Goal: Task Accomplishment & Management: Manage account settings

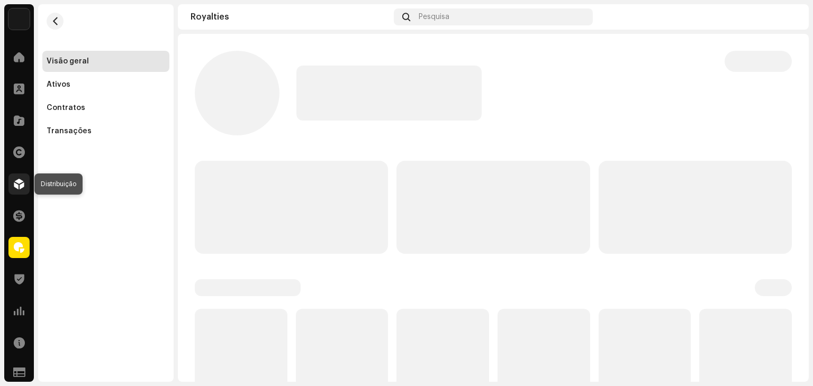
click at [17, 185] on span at bounding box center [19, 184] width 11 height 8
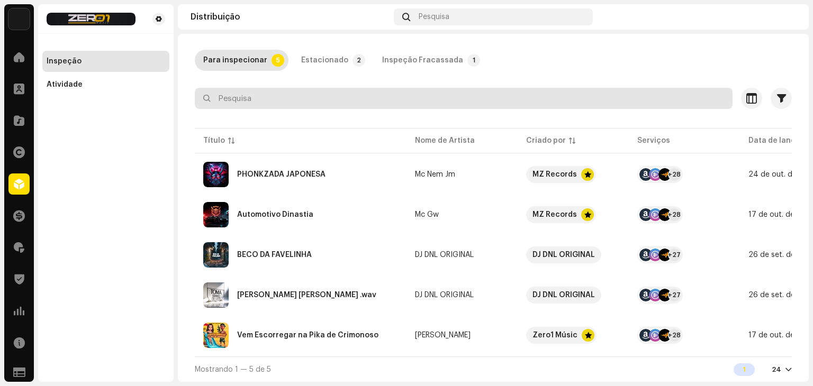
scroll to position [52, 0]
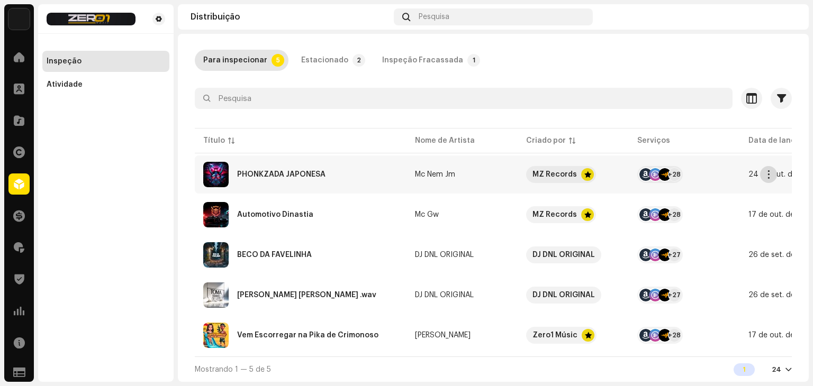
click at [771, 170] on span "button" at bounding box center [769, 174] width 8 height 8
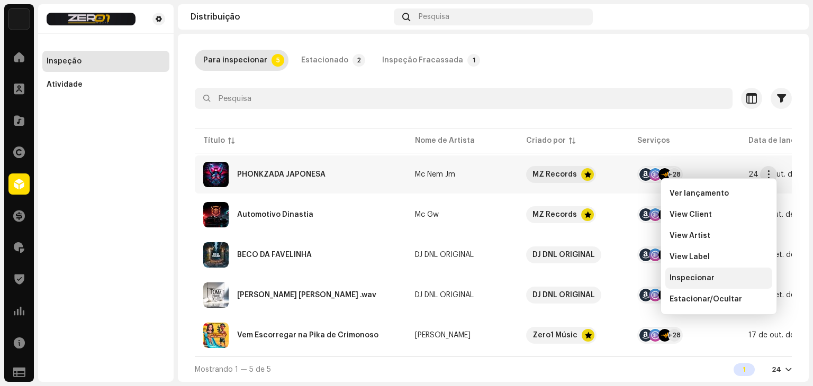
click at [713, 275] on div "Inspecionar" at bounding box center [718, 278] width 98 height 8
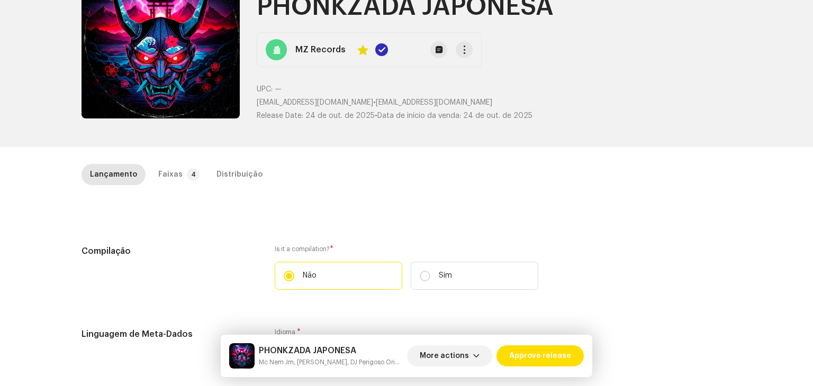
scroll to position [106, 0]
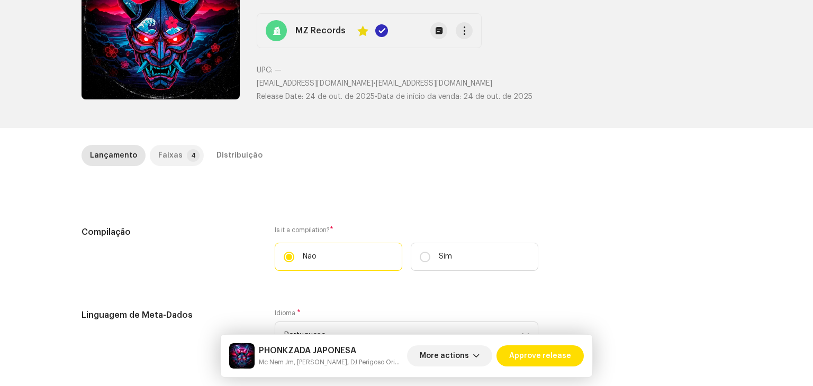
click at [171, 154] on div "Faixas" at bounding box center [170, 155] width 24 height 21
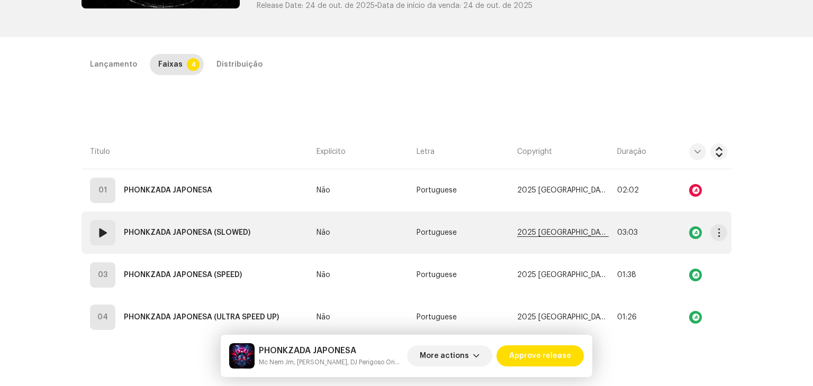
scroll to position [250, 0]
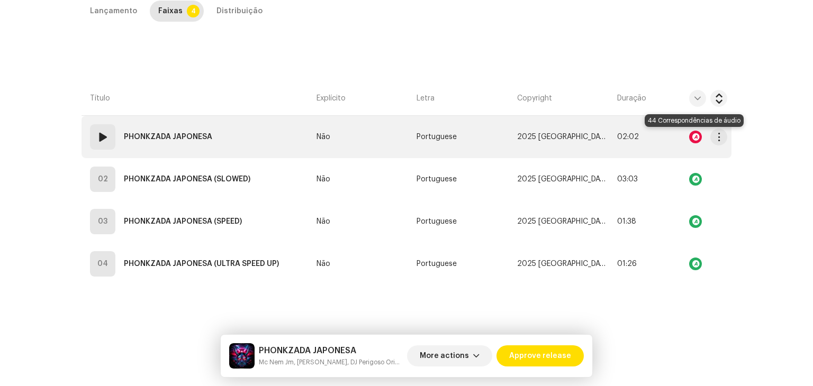
click at [692, 133] on div at bounding box center [695, 137] width 13 height 13
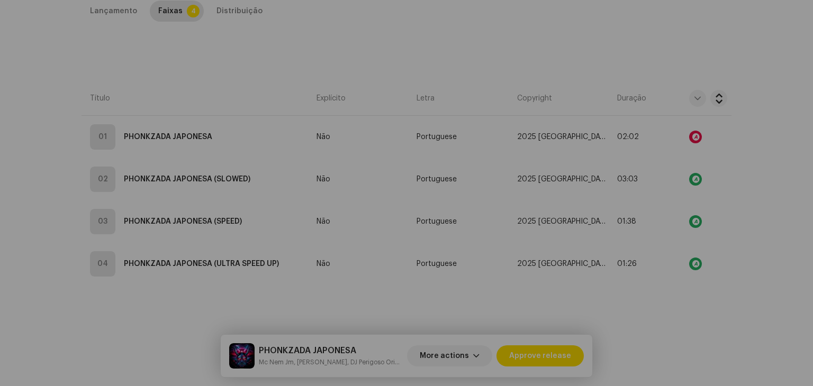
click at [671, 22] on div "Audio Recognition by Remix/Sample 44 All results require review/listening to av…" at bounding box center [406, 193] width 813 height 386
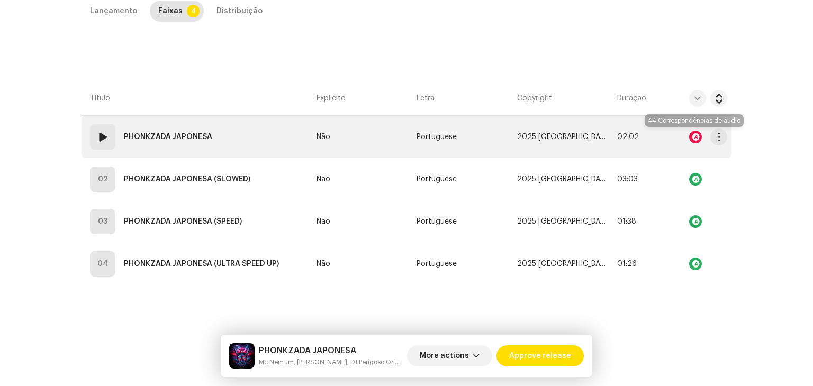
click at [695, 131] on div at bounding box center [695, 137] width 13 height 13
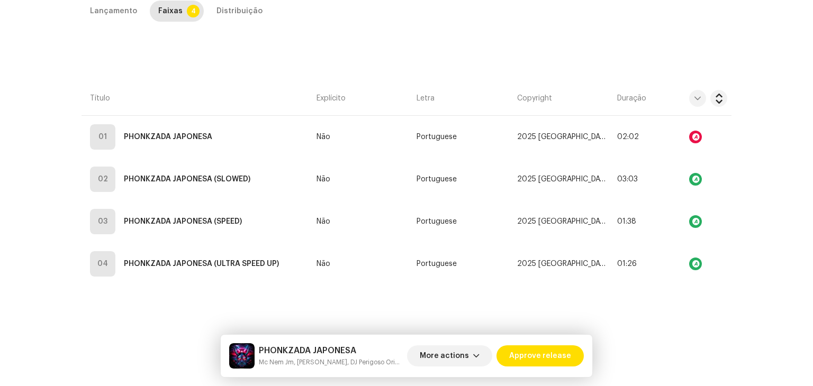
click at [756, 142] on div "Audio Recognition by Remix/Sample 44 All results require review/listening to av…" at bounding box center [406, 193] width 813 height 386
click at [553, 365] on span "Approve release" at bounding box center [540, 356] width 62 height 21
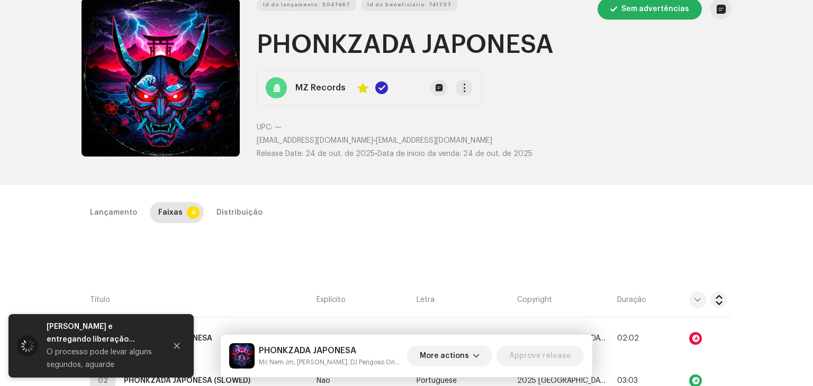
scroll to position [39, 0]
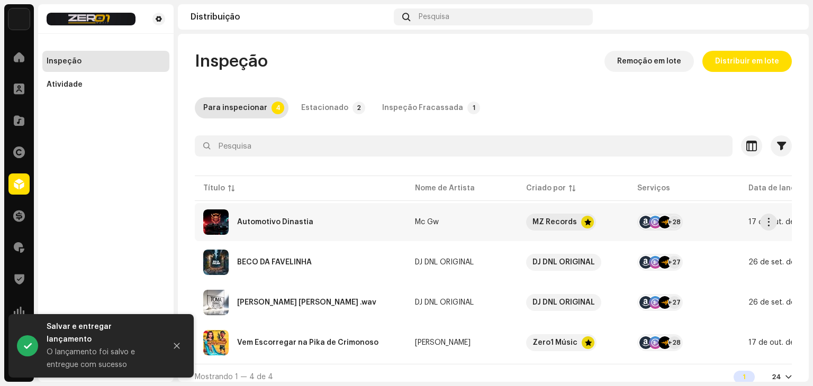
click at [759, 223] on span "17 de out. de 2025" at bounding box center [781, 222] width 67 height 7
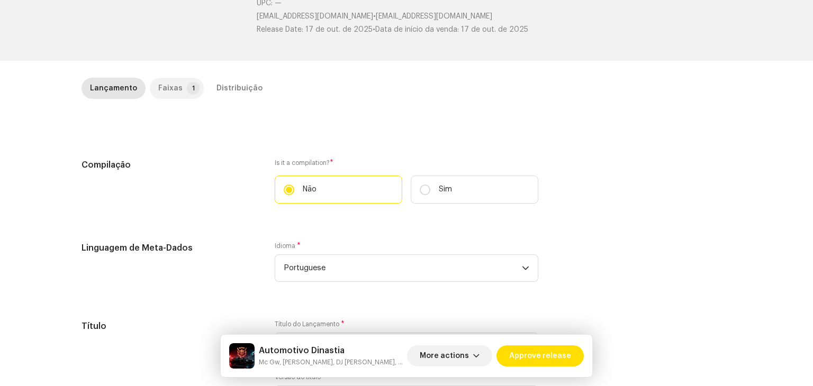
scroll to position [106, 0]
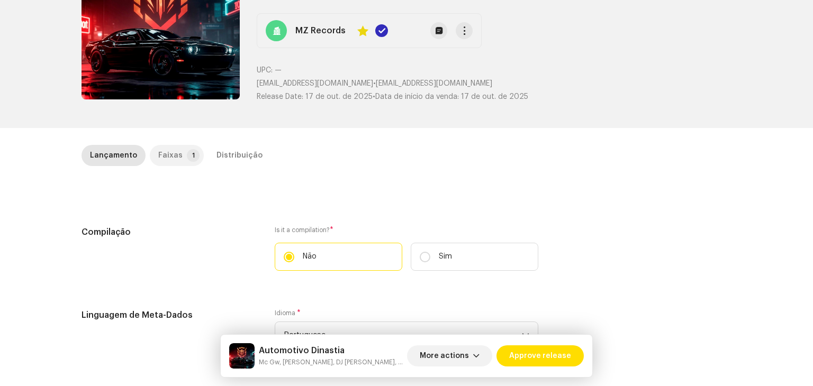
click at [171, 153] on div "Faixas" at bounding box center [170, 155] width 24 height 21
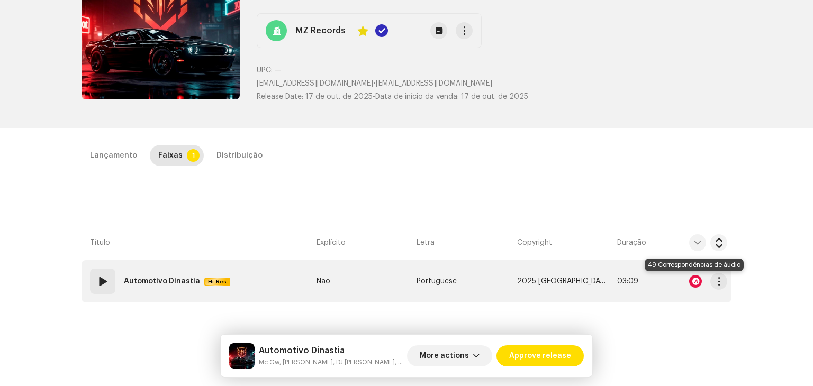
click at [689, 280] on div at bounding box center [695, 281] width 13 height 13
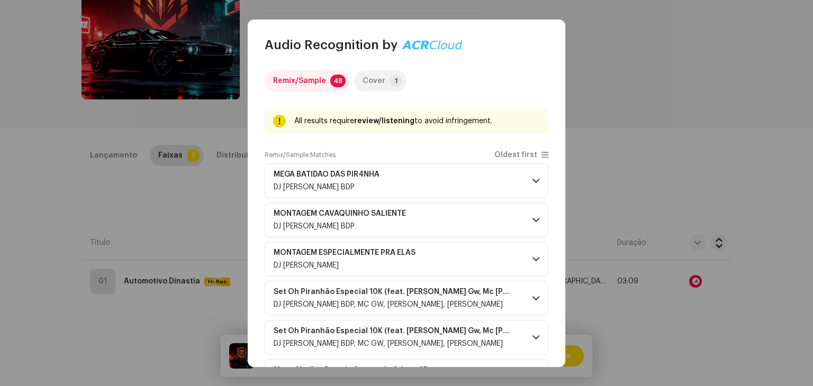
click at [382, 77] on p-tab "Cover 1" at bounding box center [380, 80] width 52 height 21
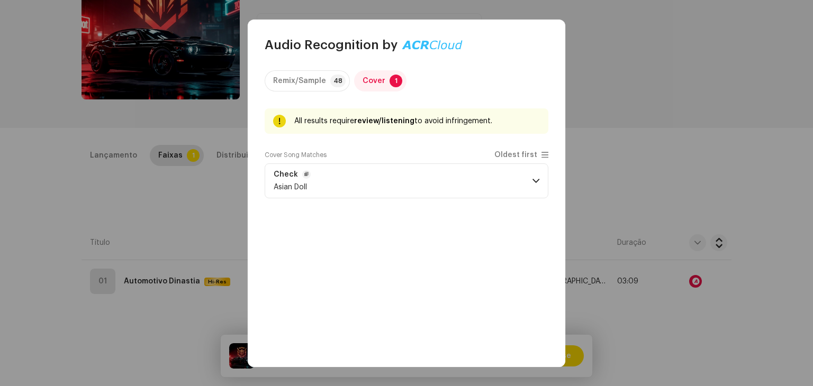
click at [512, 195] on p-accordion-header "Check Asian Doll" at bounding box center [407, 181] width 284 height 35
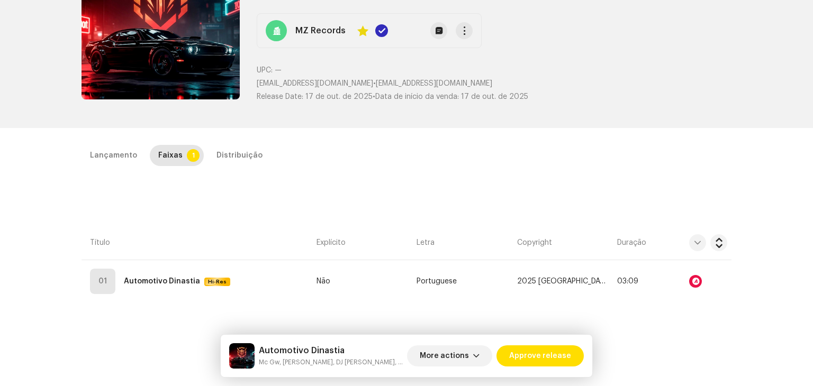
click at [628, 185] on div "Audio Recognition by Remix/Sample 48 Cover 1 All results require review/listeni…" at bounding box center [406, 193] width 813 height 386
click at [556, 353] on span "Approve release" at bounding box center [540, 356] width 62 height 21
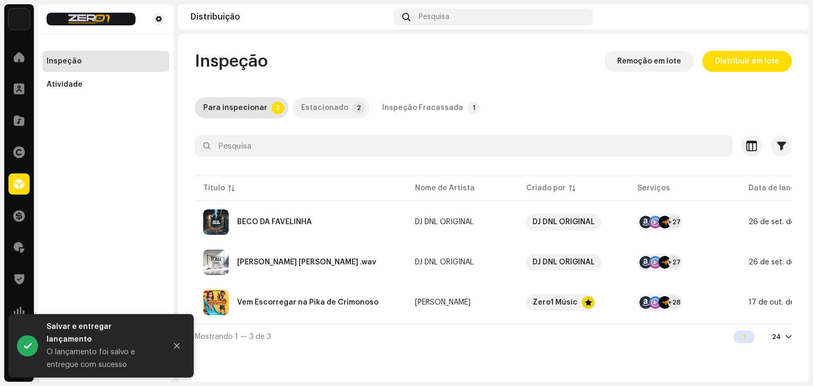
click at [333, 105] on div "Estacionado" at bounding box center [324, 107] width 47 height 21
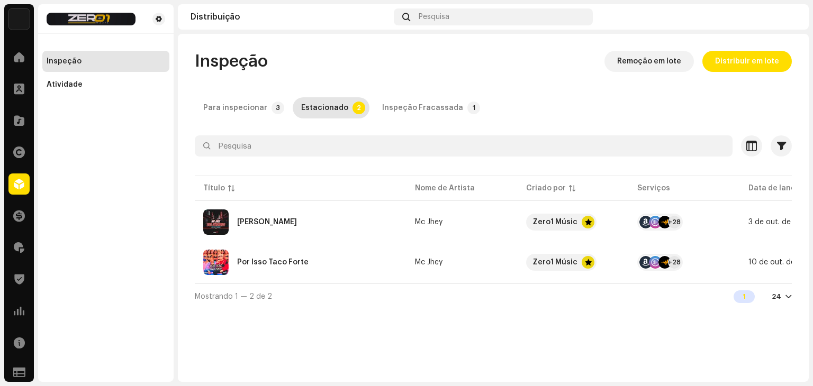
click at [387, 108] on div "Inspeção Fracassada" at bounding box center [422, 107] width 81 height 21
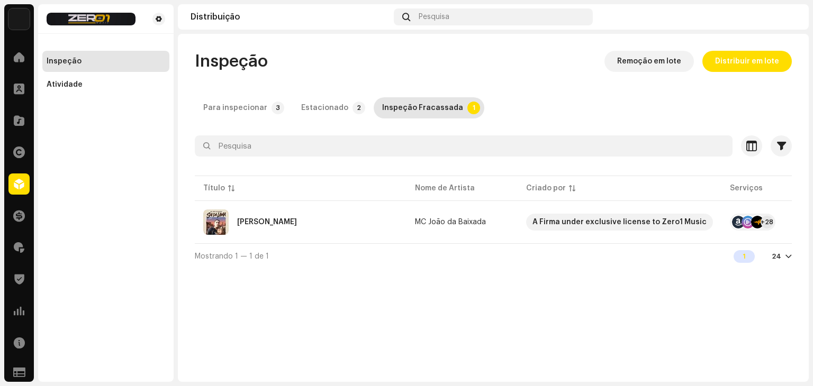
click at [254, 104] on div "Para inspecionar" at bounding box center [235, 107] width 64 height 21
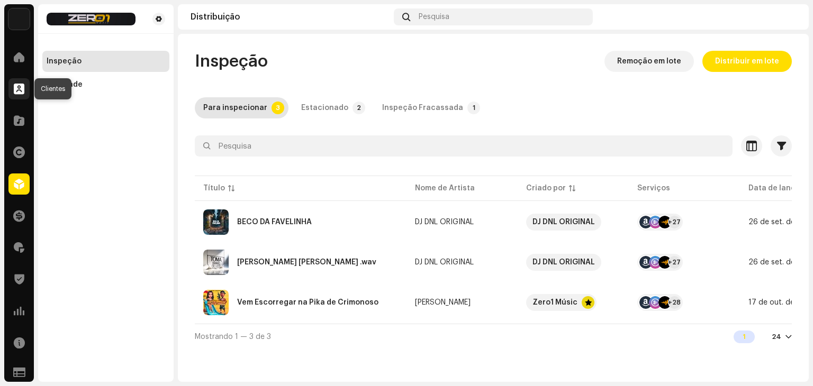
click at [14, 87] on span at bounding box center [19, 89] width 11 height 8
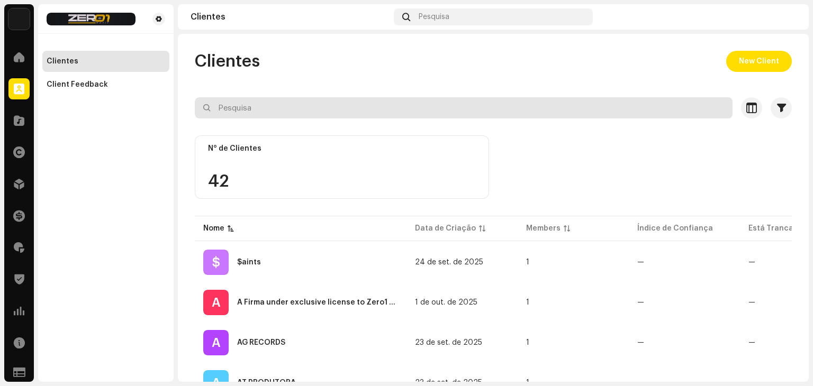
click at [320, 109] on input "text" at bounding box center [464, 107] width 538 height 21
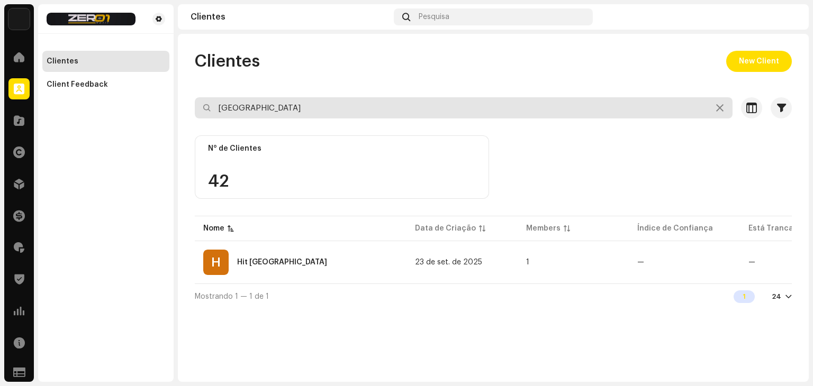
click at [307, 111] on input "[GEOGRAPHIC_DATA]" at bounding box center [464, 107] width 538 height 21
type input "mz re"
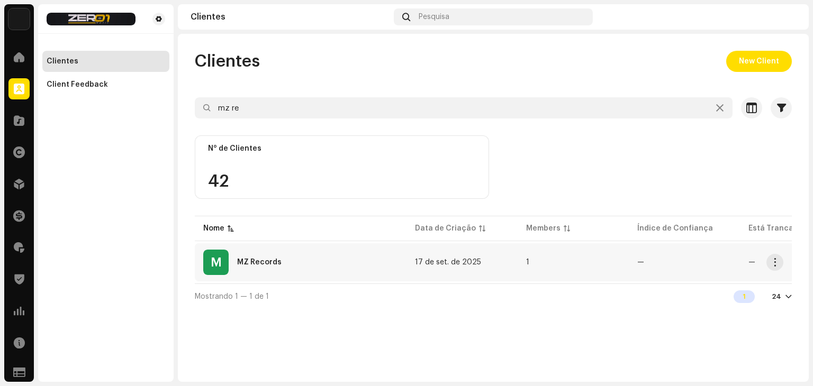
click at [656, 263] on re-a-table-badge "—" at bounding box center [684, 262] width 94 height 7
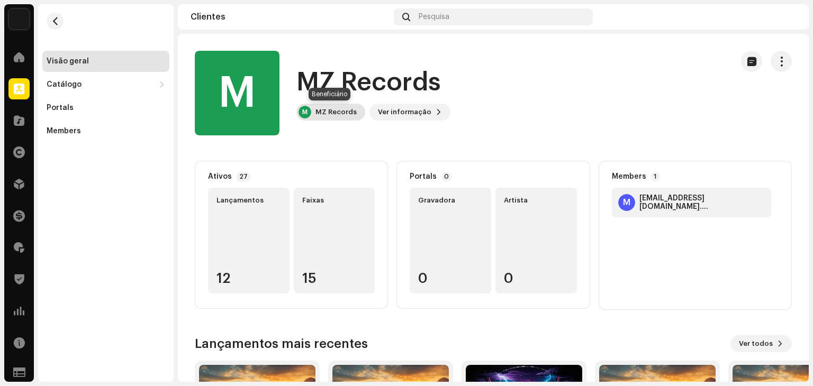
click at [335, 111] on div "MZ Records" at bounding box center [335, 112] width 41 height 8
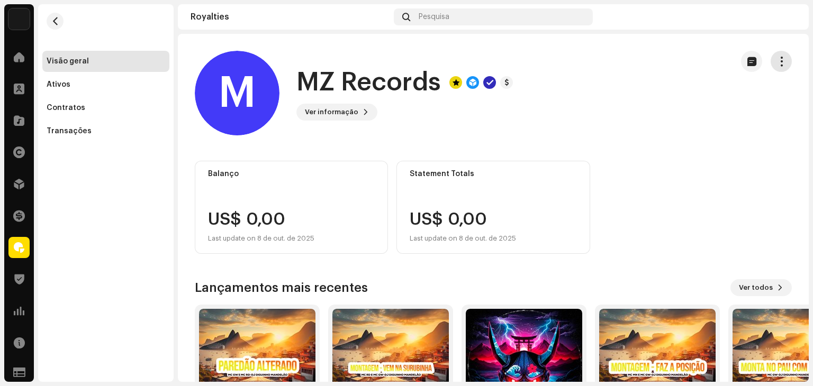
click at [776, 61] on span "button" at bounding box center [781, 61] width 10 height 8
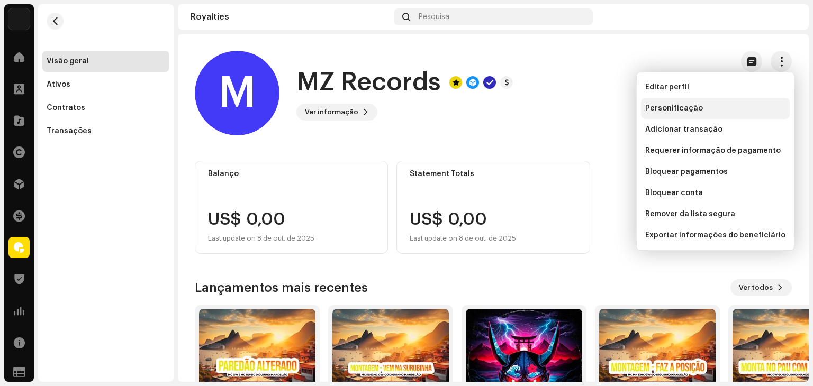
click at [720, 103] on div "Personificação" at bounding box center [715, 108] width 149 height 21
